Goal: Task Accomplishment & Management: Complete application form

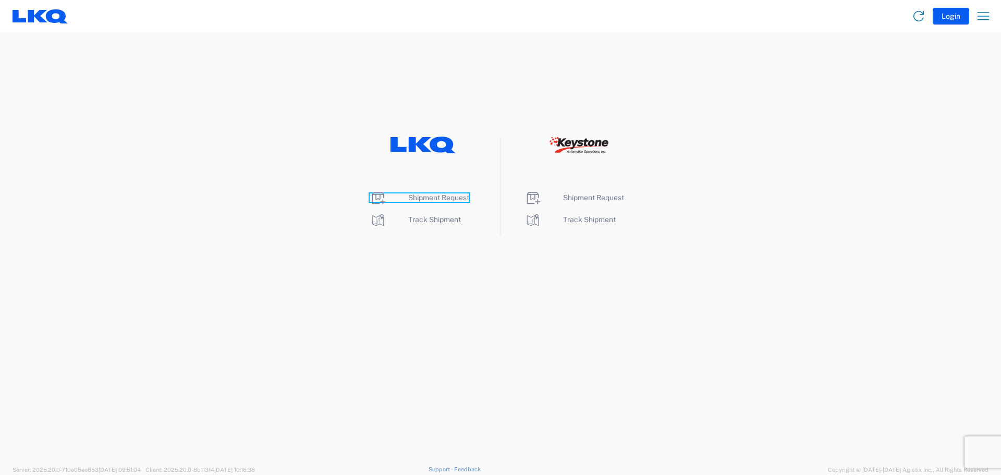
click at [440, 197] on span "Shipment Request" at bounding box center [438, 197] width 61 height 8
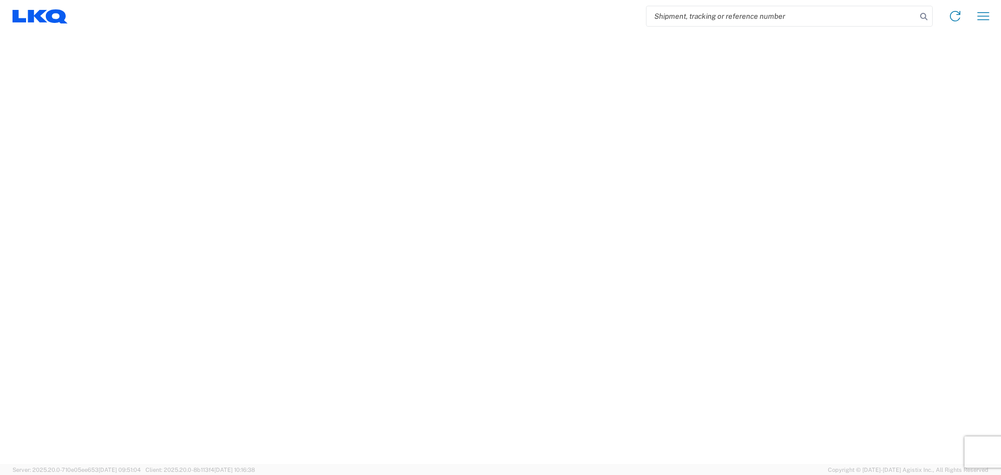
select select "FULL"
select select "LBS"
select select "IN"
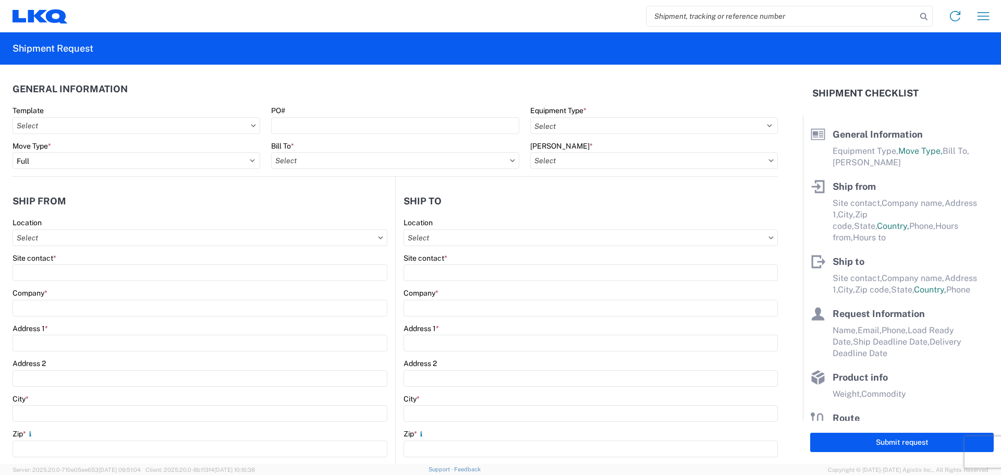
click at [252, 126] on icon at bounding box center [253, 125] width 5 height 3
click at [251, 125] on icon at bounding box center [253, 125] width 5 height 3
click at [125, 125] on input "text" at bounding box center [137, 125] width 248 height 17
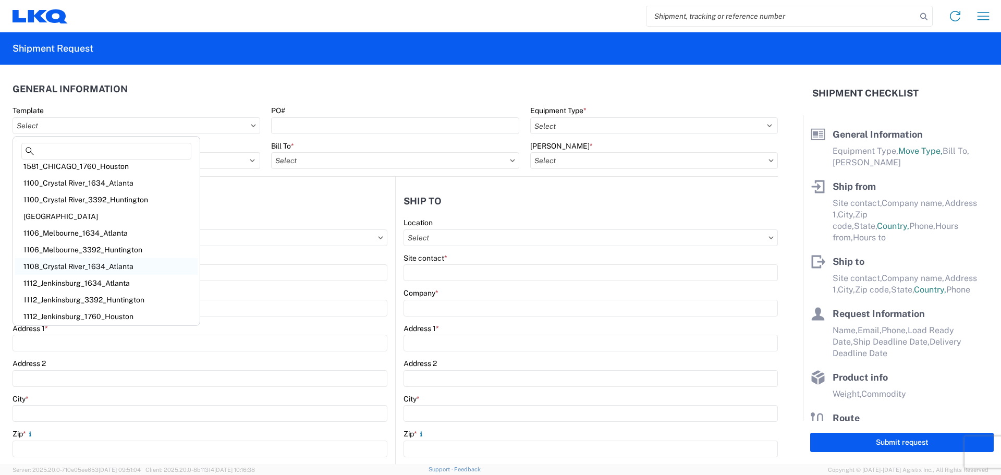
scroll to position [7, 0]
click at [109, 313] on div "1112_Jenkinsburg_1760_Houston" at bounding box center [106, 314] width 182 height 17
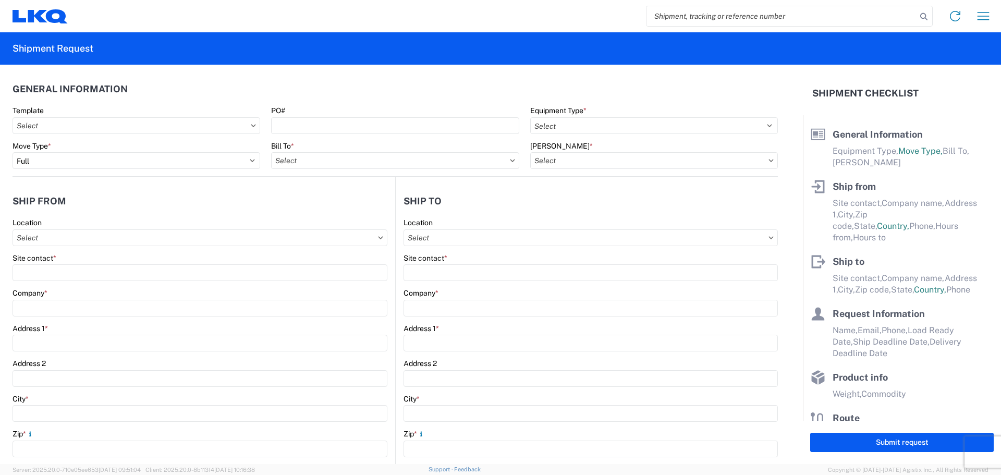
type input "1112_Jenkinsburg_1760_Houston"
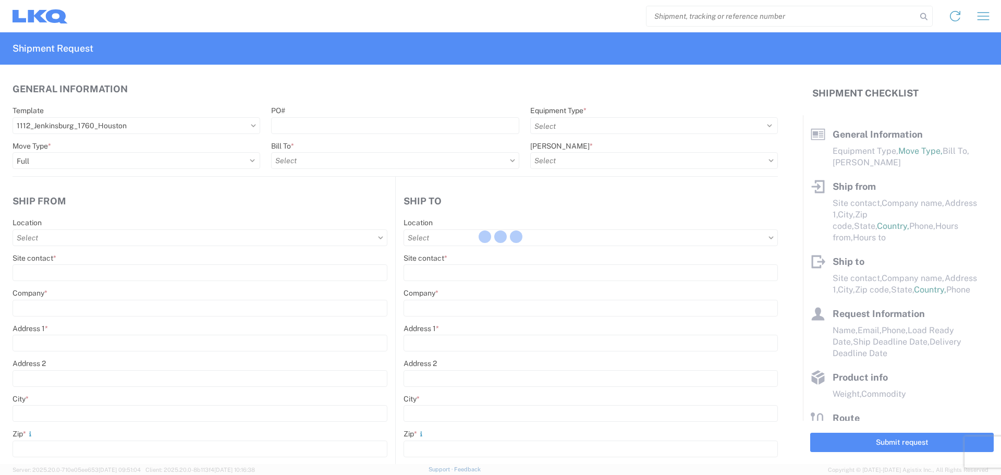
select select
type input "Shipping"
type input "LKQ Atlanta"
type input "2401 Highway 42 N"
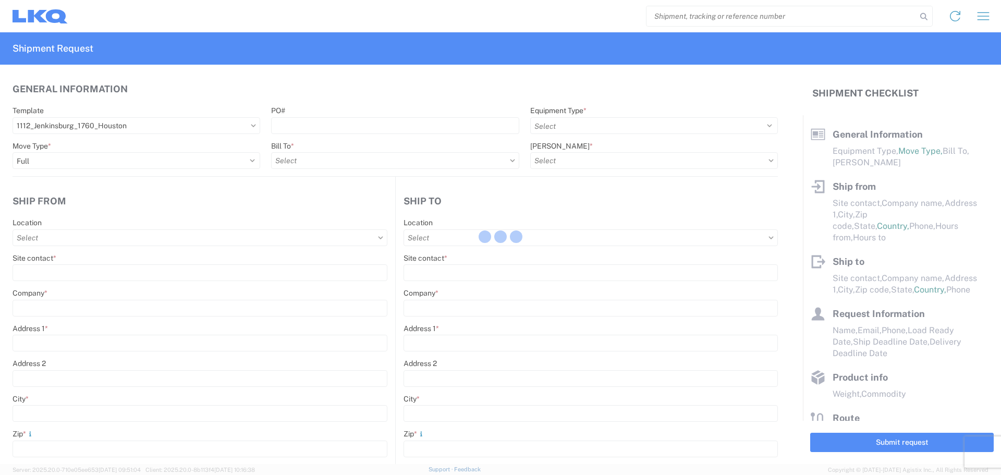
type input "Jenkinsburg"
type input "30234"
type input "Receiving"
type input "LKQ Best Core"
type input "1710 W Mount Houston Rd"
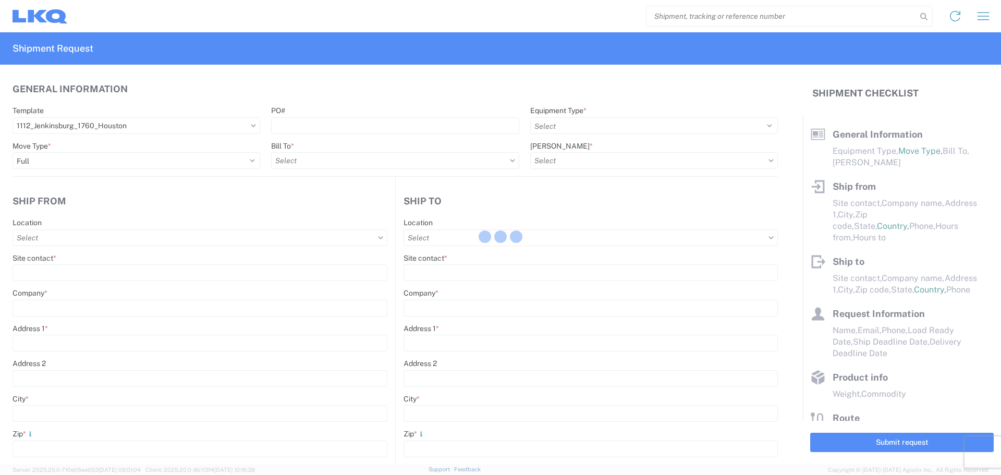
type input "Houston"
type input "77038"
type input "2019-06-14"
type input "42000"
type input "Miscellaneous (alt, comp, conv, etc)"
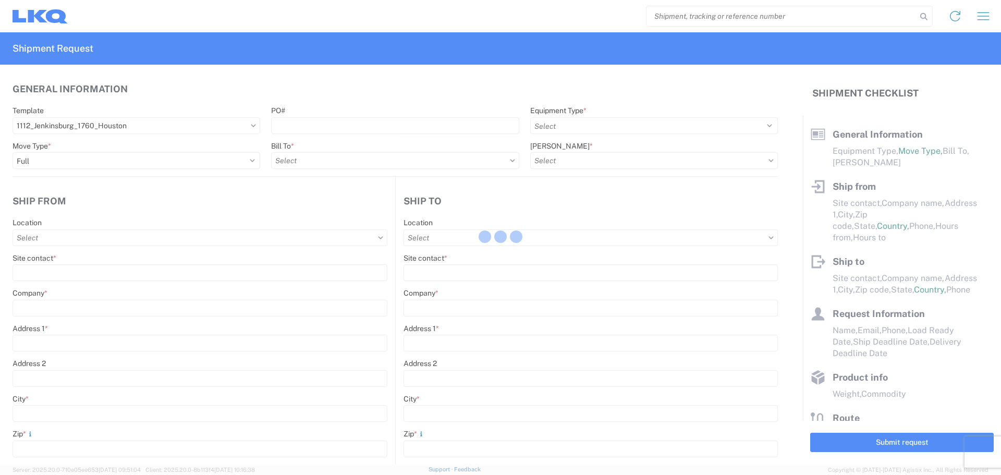
type input "1"
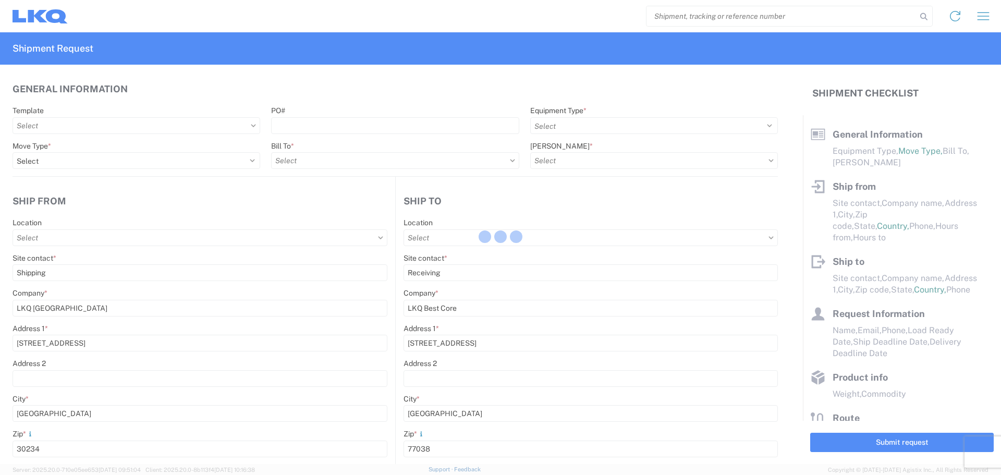
type input "1112 - LKQ Atlanta"
select select "US"
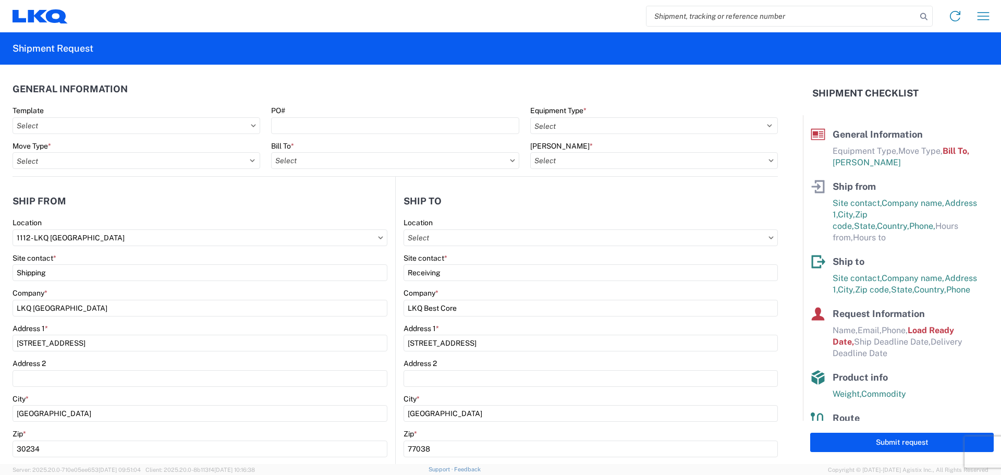
type input "1112-6300-66000-0000 - 1112 Freight Out"
type input "1760 - LKQ Best Core"
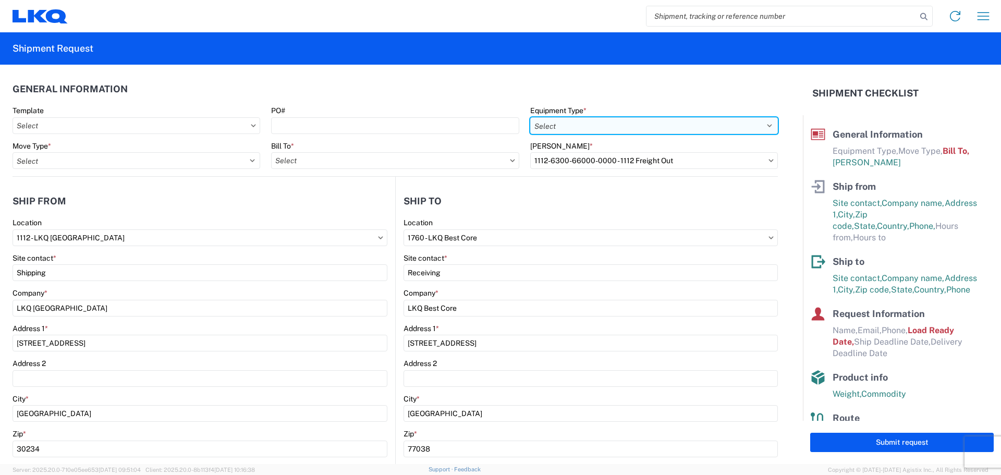
click at [703, 121] on select "Select 53’ Dry Van Flatbed Dropdeck (van) Lowboy (flatbed) Rail" at bounding box center [654, 125] width 248 height 17
select select "STDV"
click at [530, 117] on select "Select 53’ Dry Van Flatbed Dropdeck (van) Lowboy (flatbed) Rail" at bounding box center [654, 125] width 248 height 17
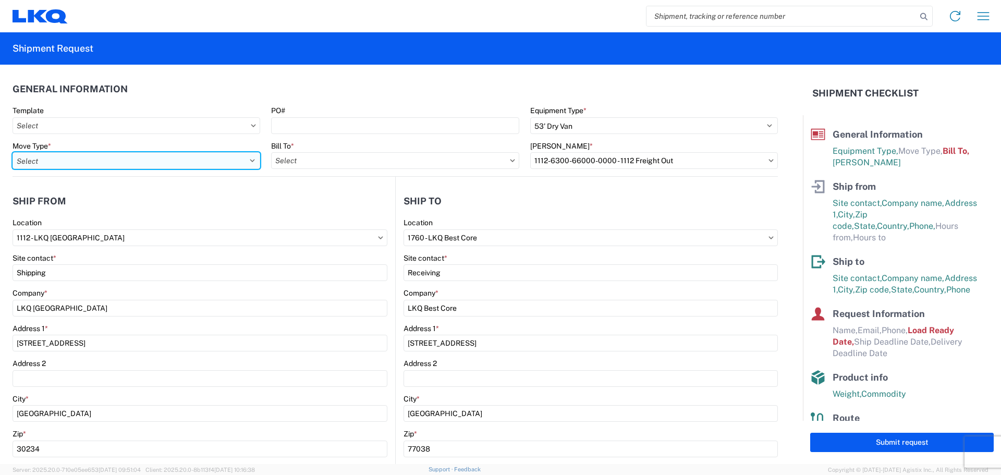
click at [146, 161] on select "Select Full Partial TL" at bounding box center [137, 160] width 248 height 17
select select "FULL"
click at [13, 152] on select "Select Full Partial TL" at bounding box center [137, 160] width 248 height 17
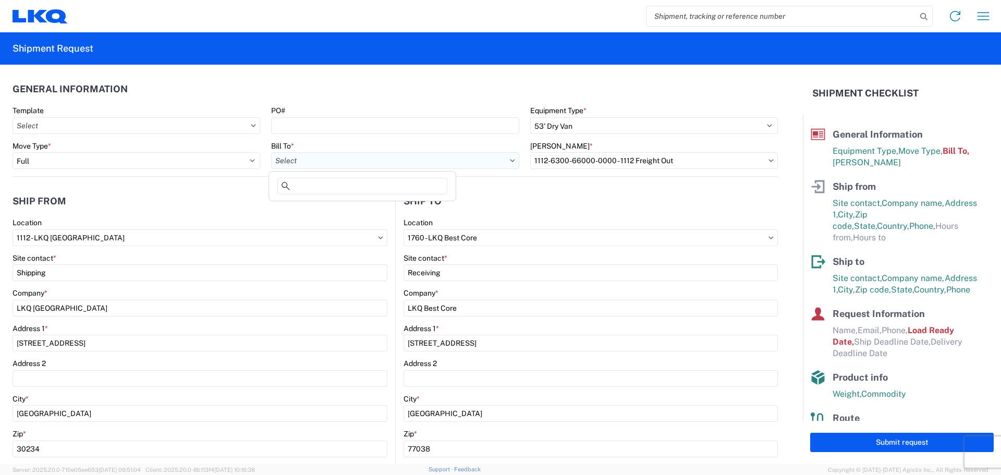
click at [438, 161] on input "text" at bounding box center [395, 160] width 248 height 17
type input "1223"
click at [384, 206] on div "1223 - LKQ Self Service - Huntsville AL" at bounding box center [390, 207] width 239 height 17
type input "1223 - LKQ Self Service - Huntsville AL"
click at [633, 160] on input "text" at bounding box center [654, 160] width 248 height 17
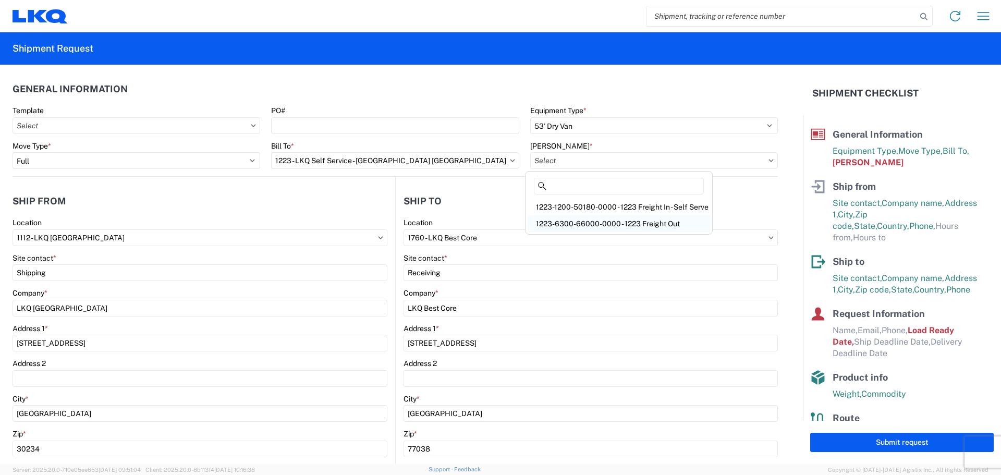
click at [603, 223] on div "1223-6300-66000-0000 - 1223 Freight Out" at bounding box center [618, 223] width 182 height 17
type input "1223-6300-66000-0000 - 1223 Freight Out"
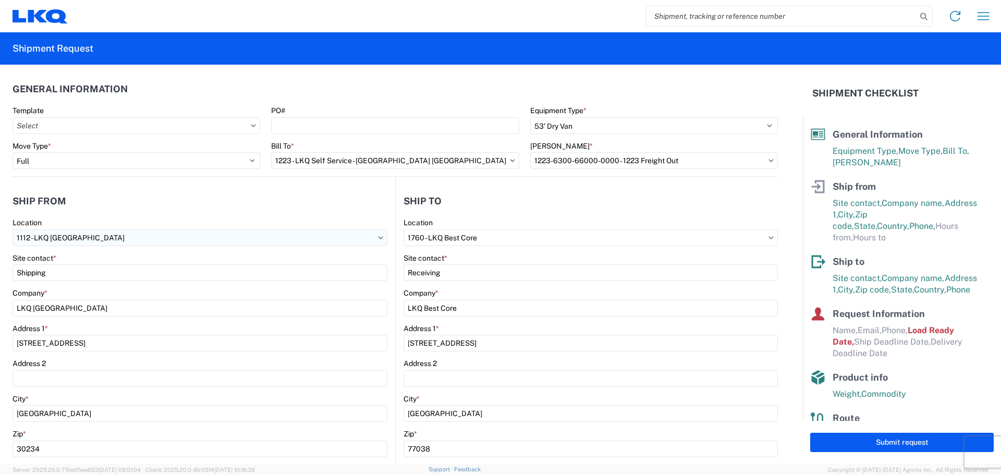
click at [203, 235] on input "1112 - LKQ Atlanta" at bounding box center [200, 237] width 375 height 17
type input "1223"
click at [102, 284] on div "1223 - LKQ Self Service - Huntsville AL" at bounding box center [134, 284] width 239 height 17
type input "1223 - LKQ Self Service - Huntsville AL"
type input "LKQ Corporation"
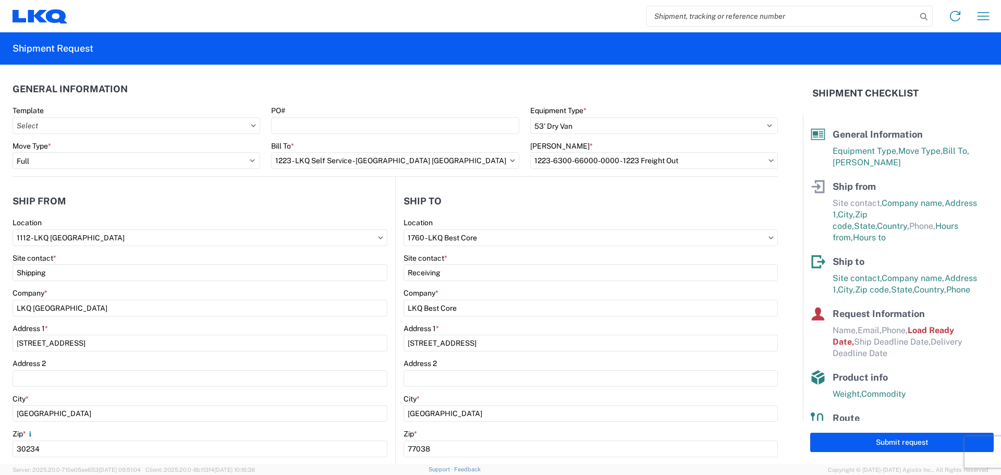
type input "6942 Stringfield Road"
type input "Huntsville"
type input "35806"
select select "AL"
type input "08:00"
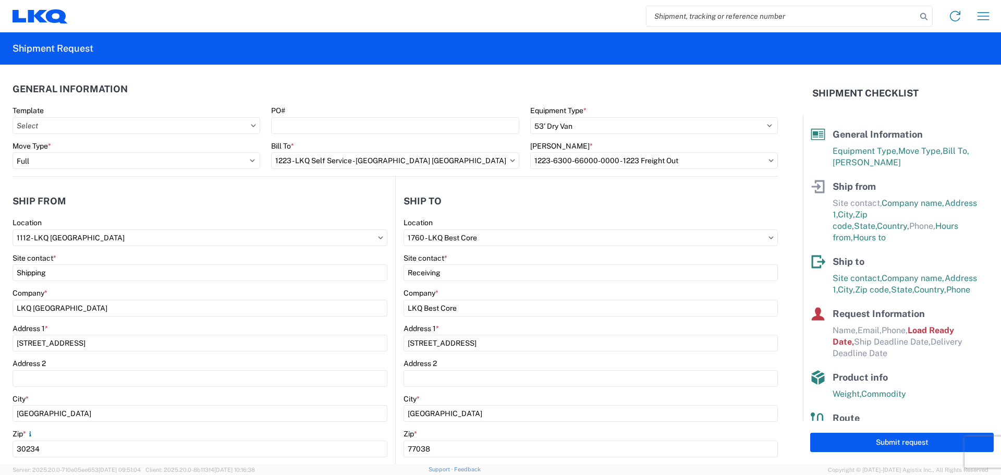
type input "14:30"
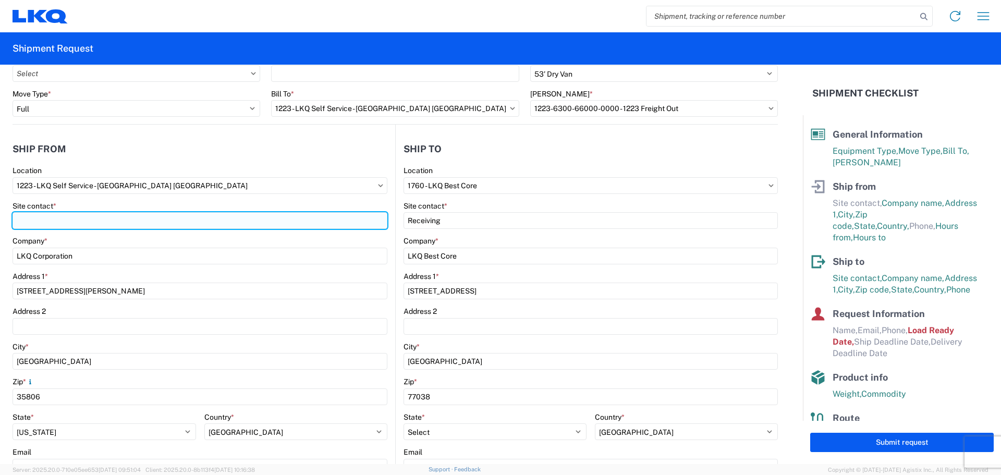
click at [95, 216] on input "Site contact *" at bounding box center [200, 220] width 375 height 17
type input "Tim Jennings"
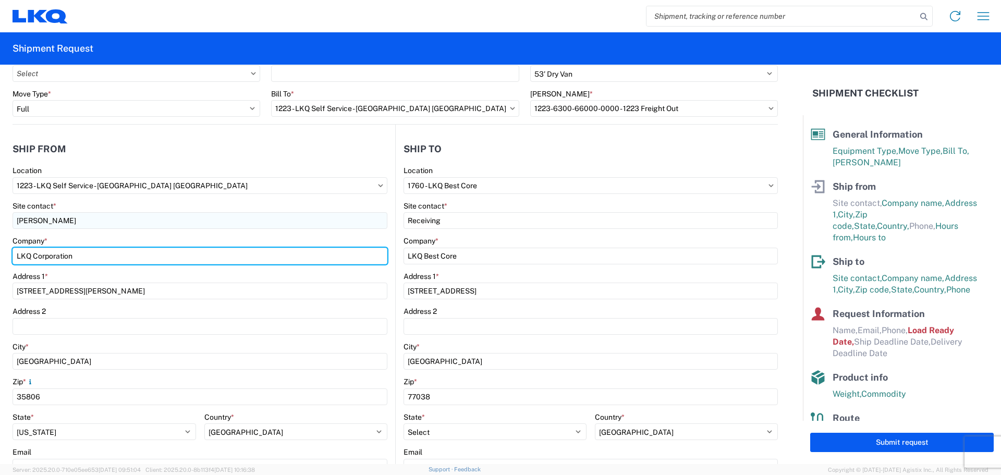
type input "LKQ pick your part"
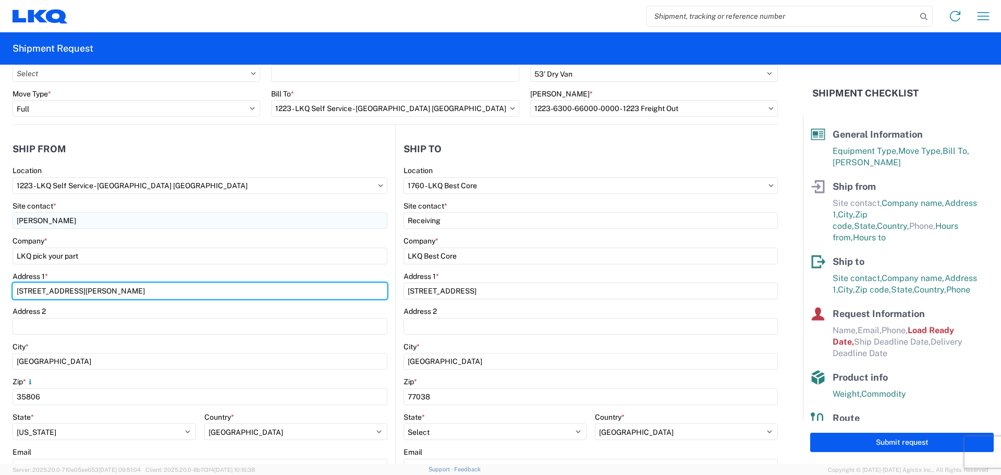
type input "6942 Stringfield Rd Nw"
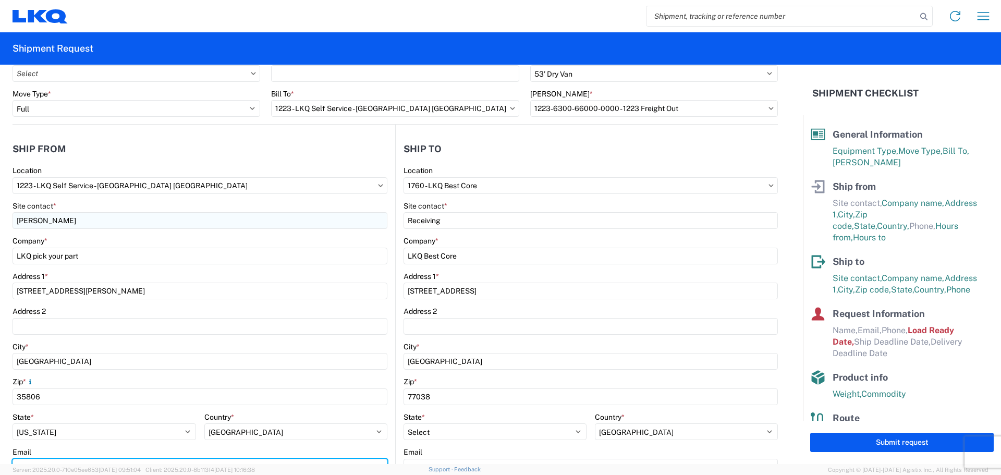
type input "tjjennings@lkqcorp.com"
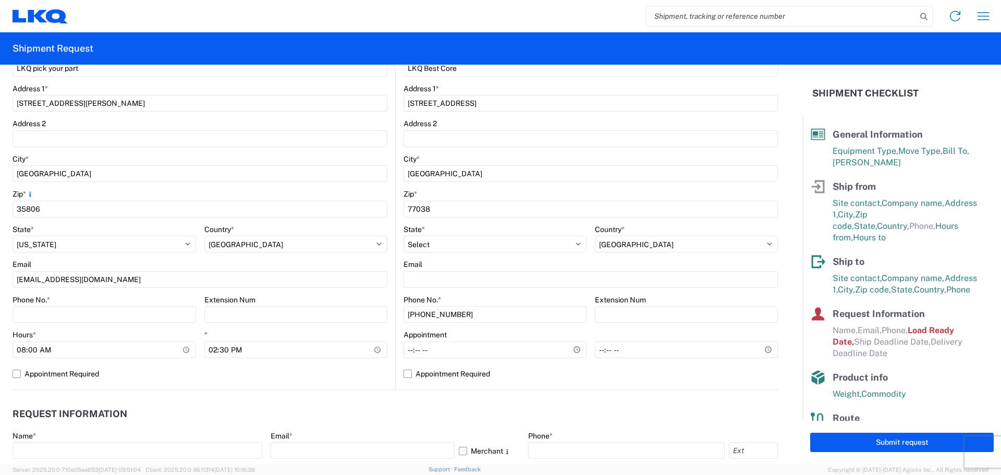
scroll to position [261, 0]
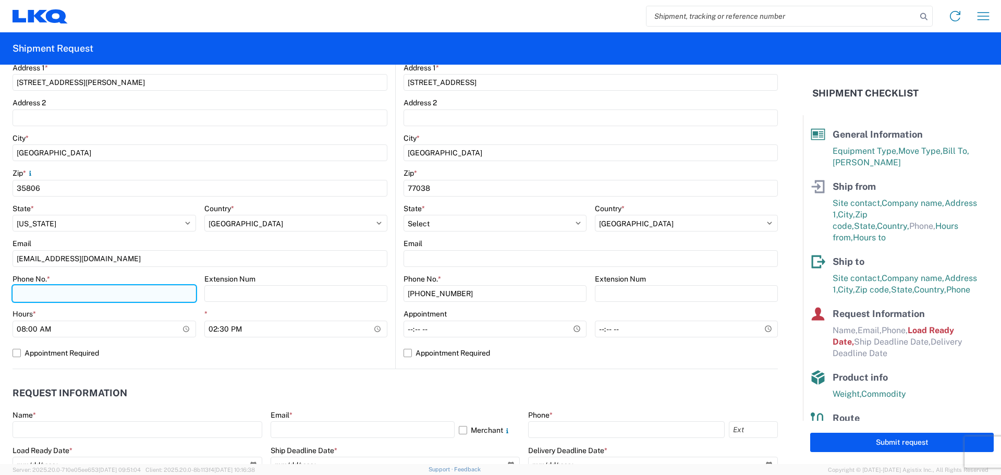
click at [59, 295] on input "Phone No. *" at bounding box center [104, 293] width 183 height 17
type input "2565592774"
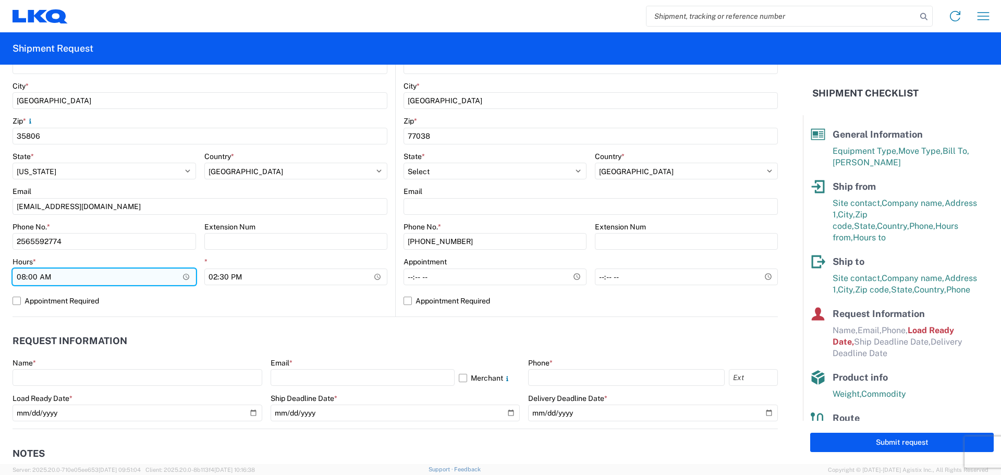
click at [53, 275] on input "08:00" at bounding box center [104, 276] width 183 height 17
type input "09:30"
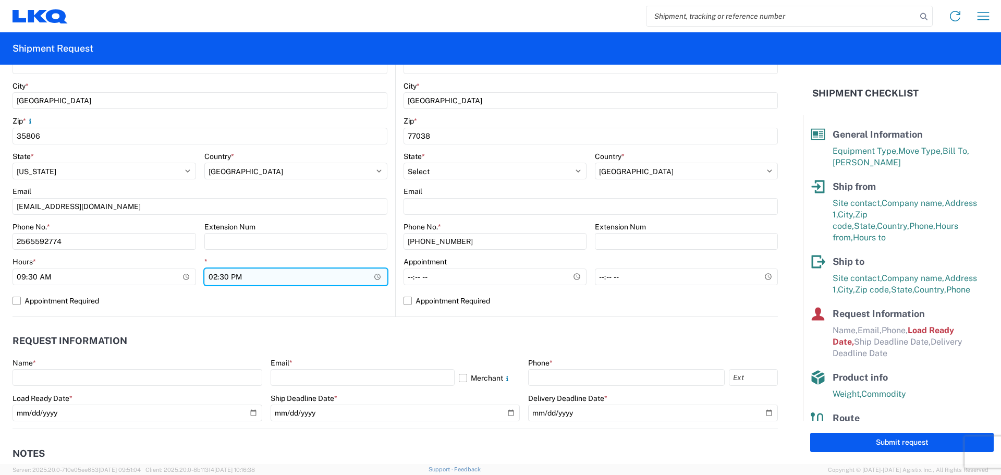
click at [251, 272] on input "14:30" at bounding box center [295, 276] width 183 height 17
click at [352, 308] on label "Appointment Required" at bounding box center [200, 300] width 375 height 17
click at [0, 0] on input "Appointment Required" at bounding box center [0, 0] width 0 height 0
select select "US"
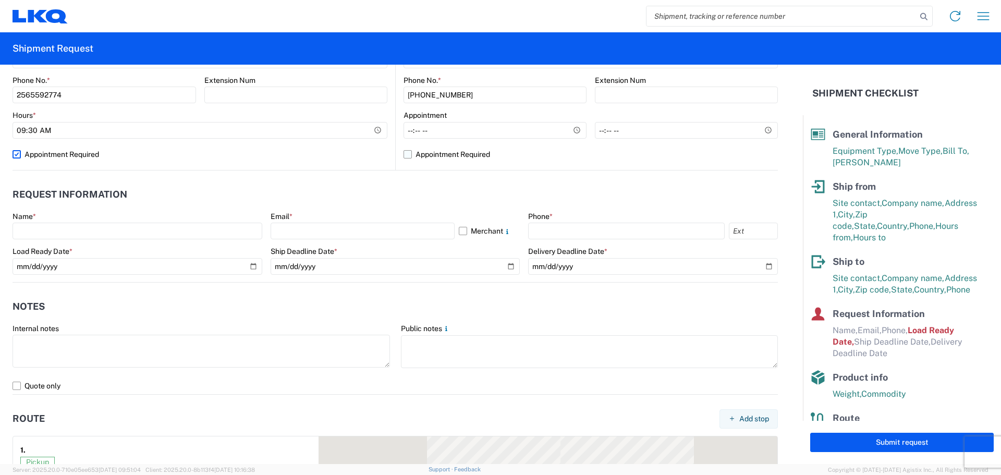
scroll to position [469, 0]
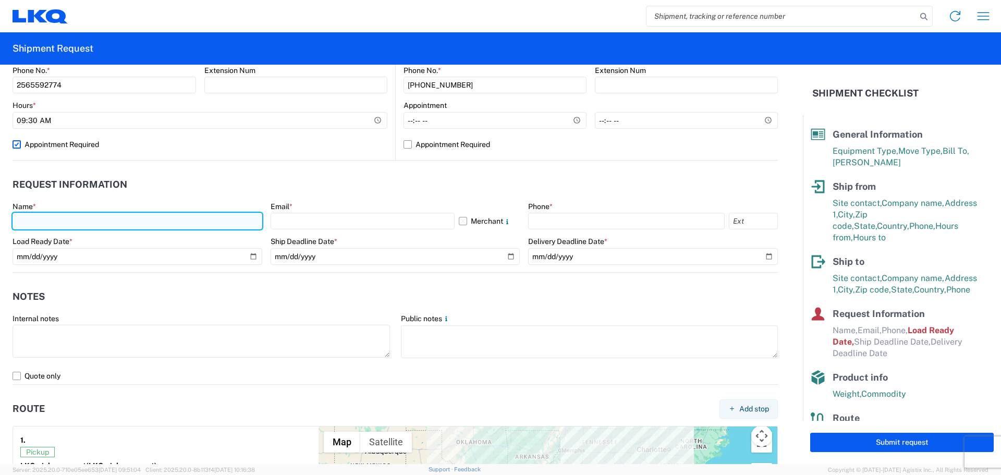
click at [117, 219] on input "text" at bounding box center [138, 221] width 250 height 17
type input "Tim Jennings"
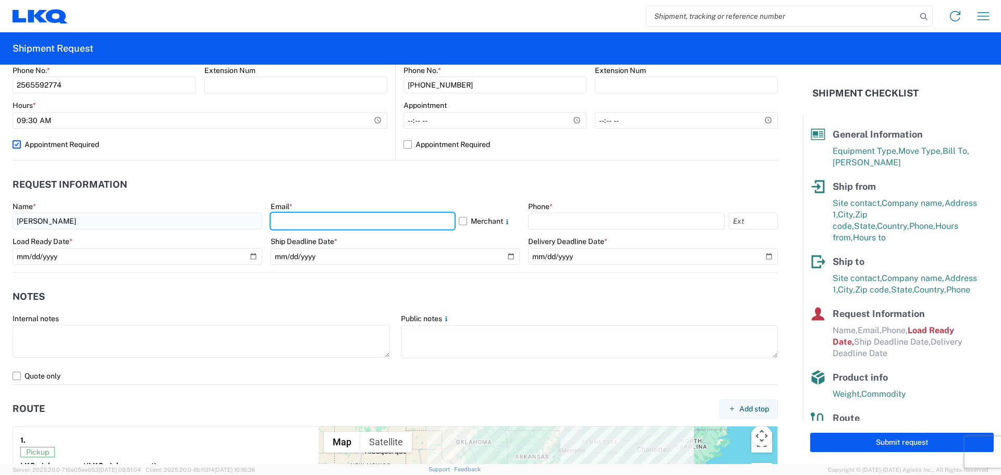
type input "tjjennings@lkqcorp.com"
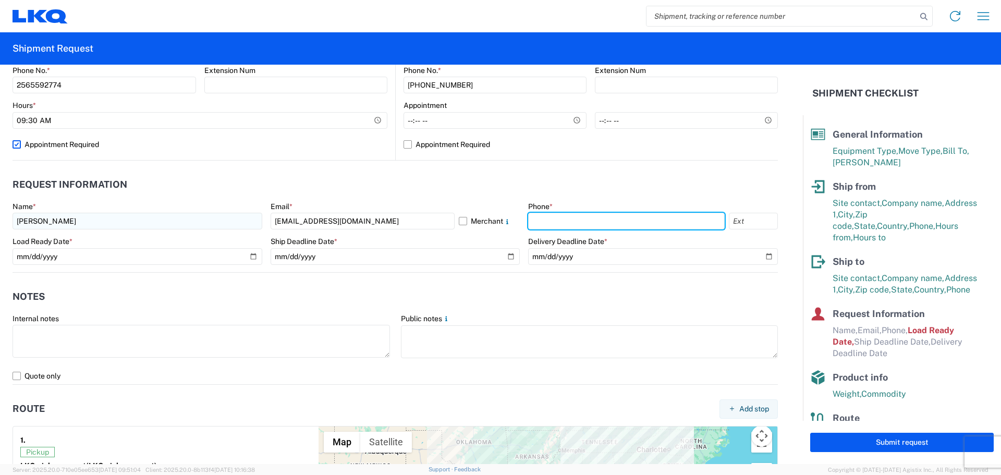
type input "2565592774"
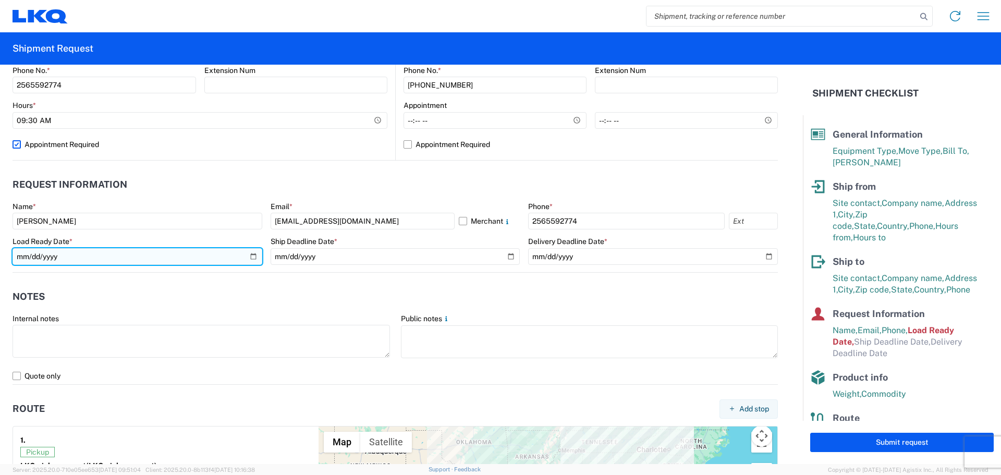
click at [191, 261] on input "2019-06-14" at bounding box center [138, 256] width 250 height 17
click at [250, 256] on input "2019-06-14" at bounding box center [138, 256] width 250 height 17
click at [250, 255] on input "2025-10-26" at bounding box center [138, 256] width 250 height 17
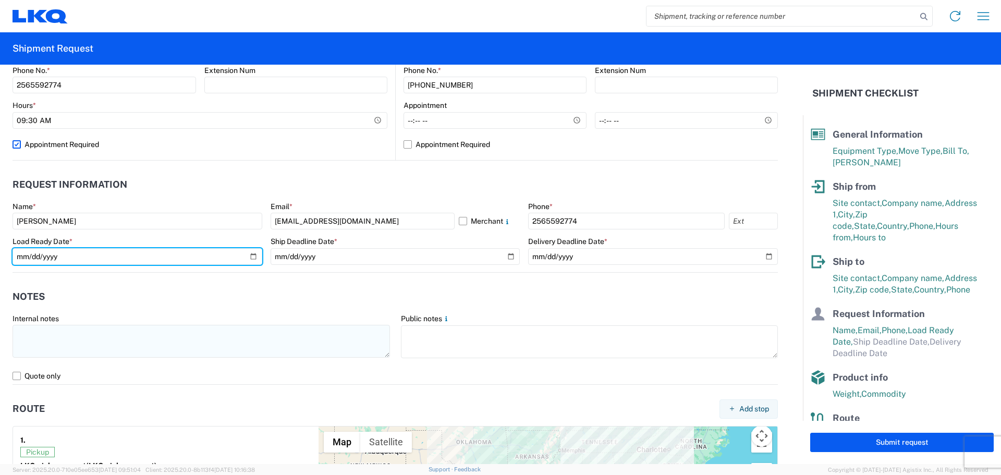
type input "2025-10-27"
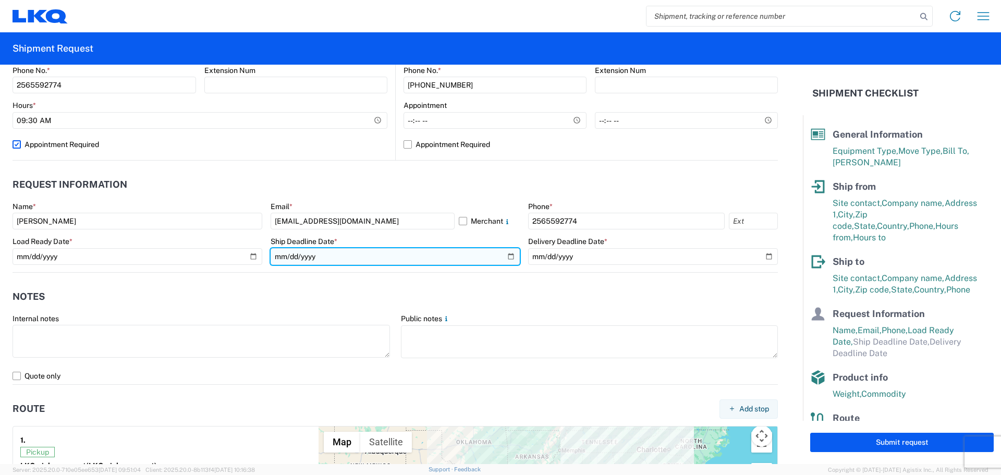
click at [505, 254] on input "date" at bounding box center [396, 256] width 250 height 17
type input "2025-10-27"
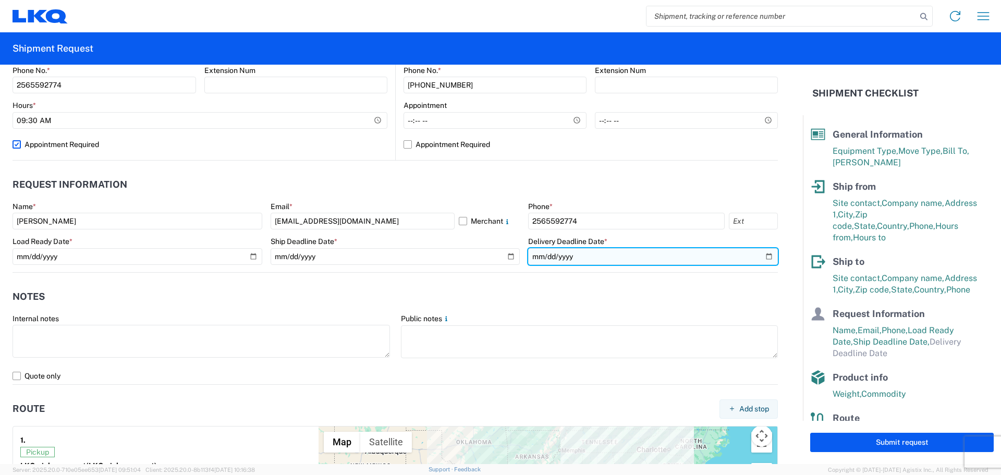
click at [762, 257] on input "date" at bounding box center [653, 256] width 250 height 17
type input "2025-10-28"
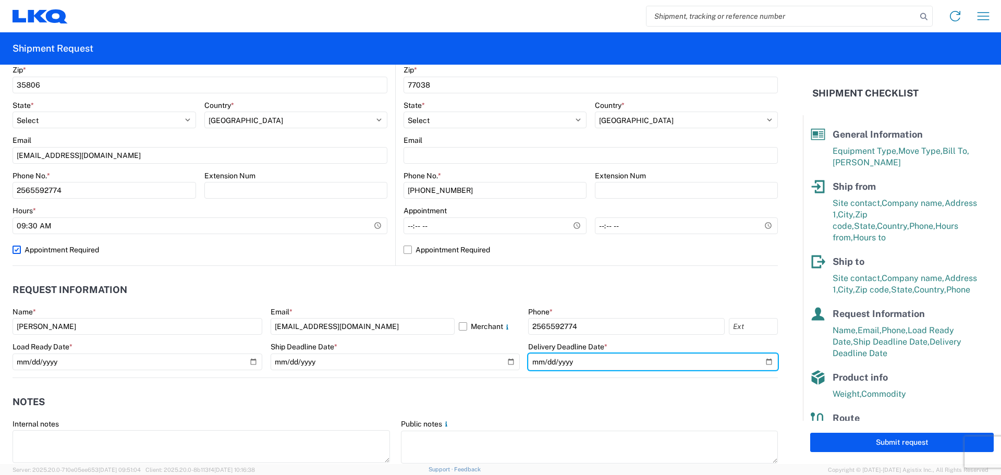
scroll to position [313, 0]
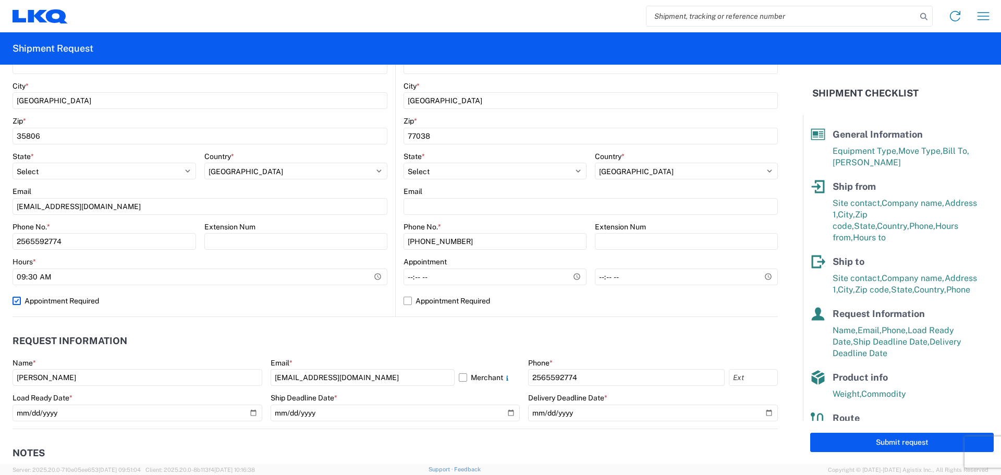
click at [18, 299] on label "Appointment Required" at bounding box center [200, 300] width 375 height 17
click at [0, 0] on input "Appointment Required" at bounding box center [0, 0] width 0 height 0
select select "US"
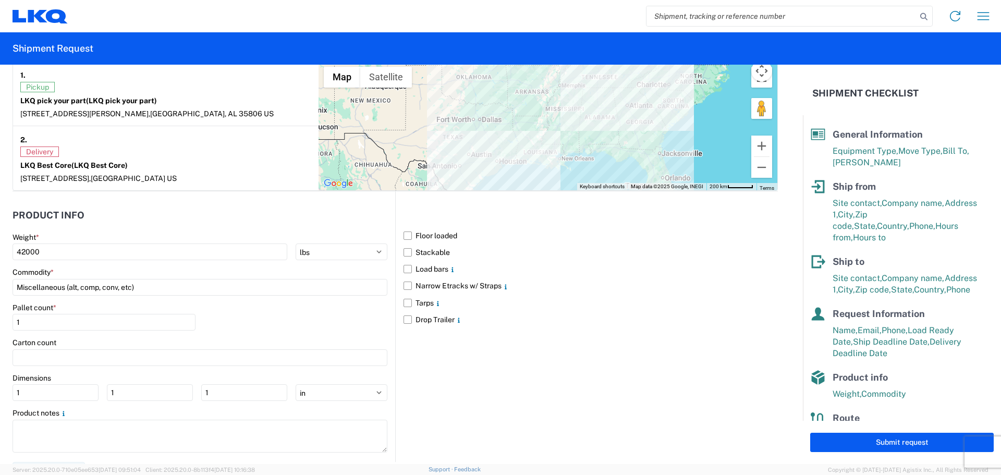
scroll to position [851, 0]
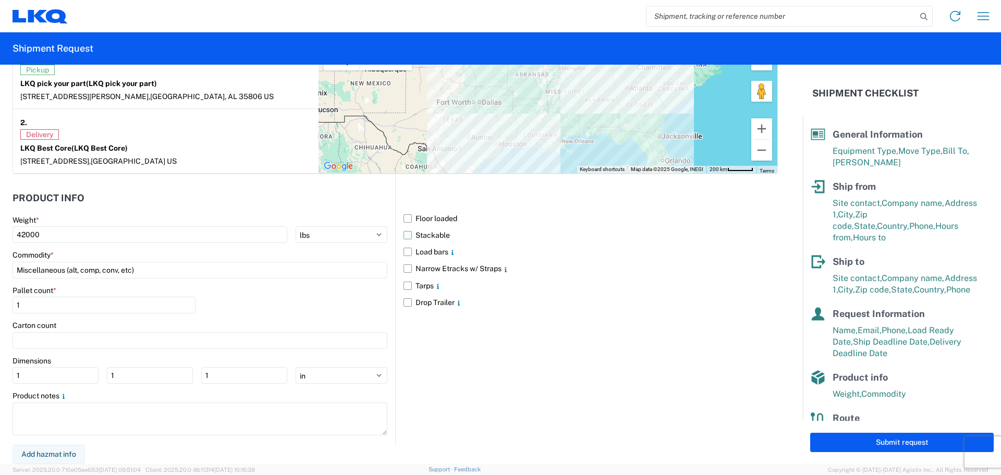
click at [404, 236] on label "Stackable" at bounding box center [590, 235] width 374 height 17
click at [0, 0] on input "Stackable" at bounding box center [0, 0] width 0 height 0
click at [29, 303] on input "1" at bounding box center [104, 305] width 183 height 17
click at [338, 392] on div "Product notes" at bounding box center [200, 395] width 375 height 9
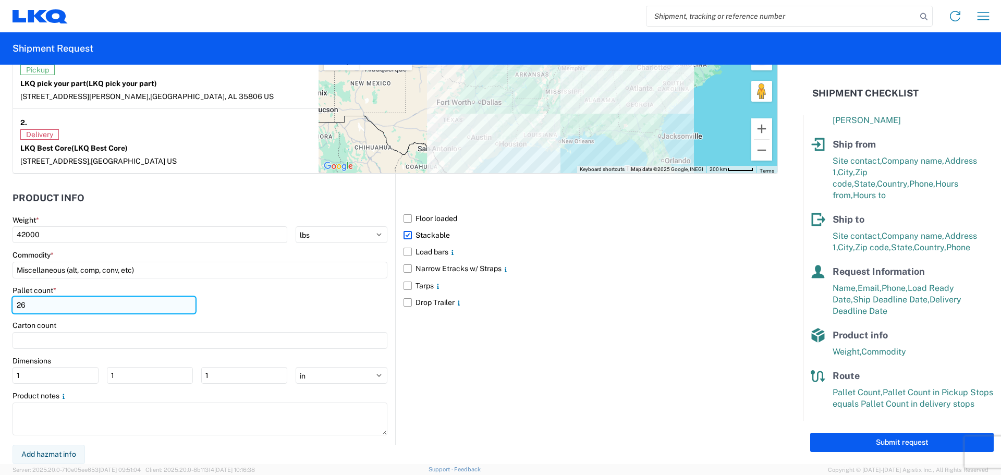
click at [26, 306] on input "26" at bounding box center [104, 305] width 183 height 17
type input "24"
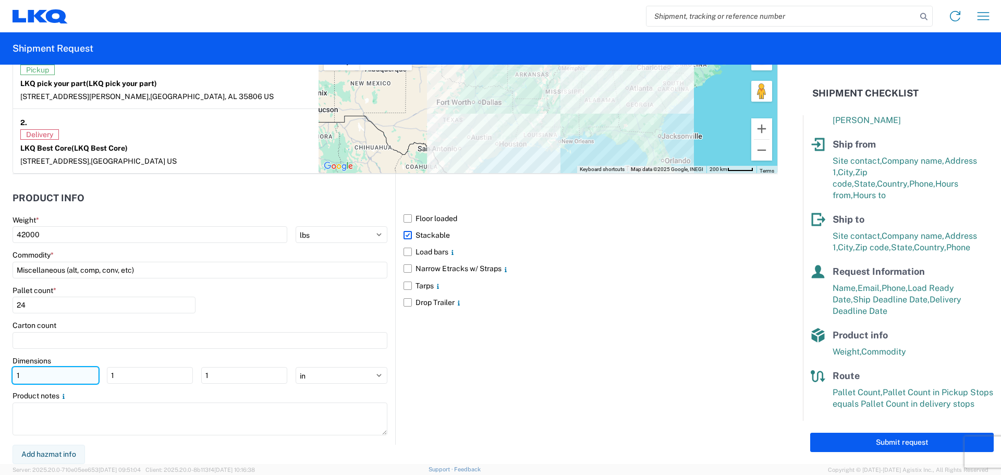
click at [26, 374] on input "1" at bounding box center [56, 375] width 86 height 17
click at [109, 389] on main "Weight * 42000 kgs lbs Commodity * Miscellaneous (alt, comp, conv, etc) Pallet …" at bounding box center [204, 329] width 383 height 229
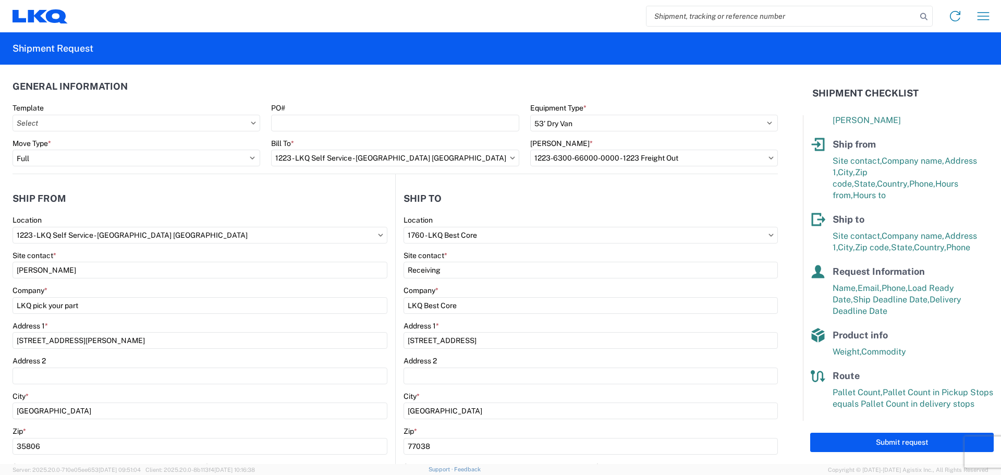
scroll to position [0, 0]
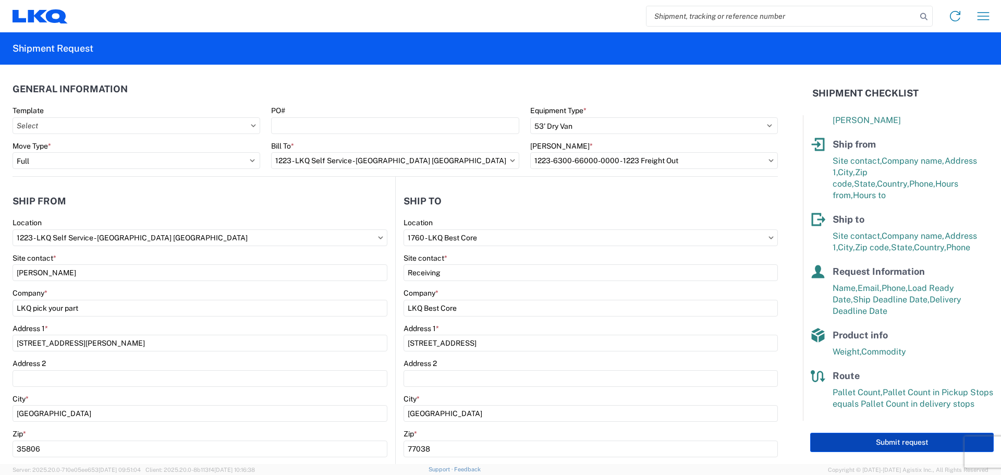
click at [926, 442] on button "Submit request" at bounding box center [901, 442] width 183 height 19
